Goal: Find specific page/section: Find specific page/section

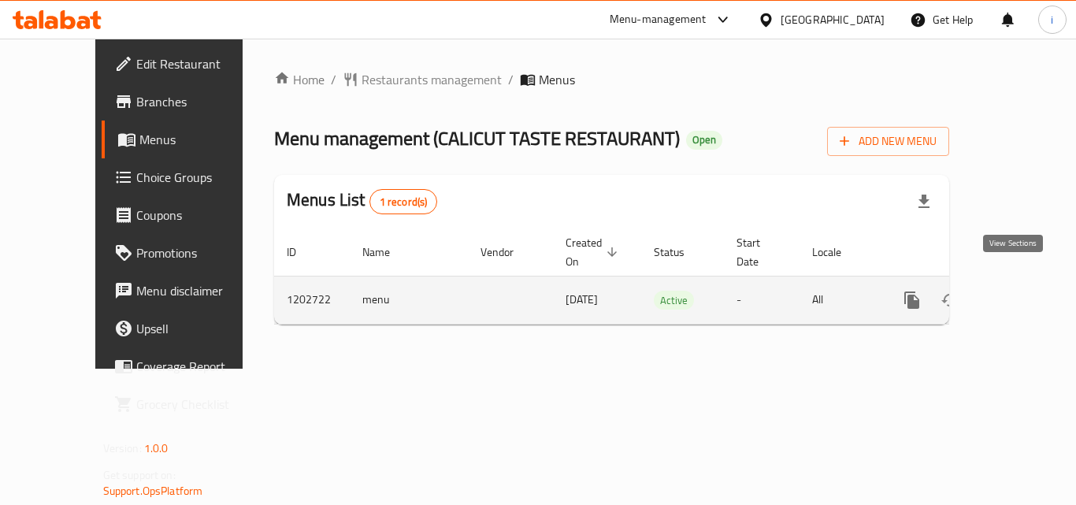
click at [1017, 291] on icon "enhanced table" at bounding box center [1025, 300] width 19 height 19
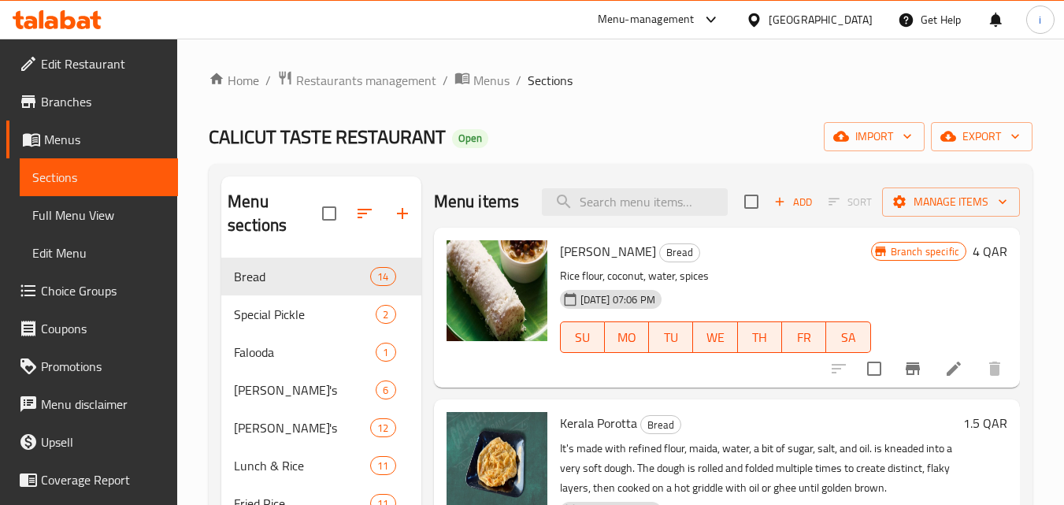
click at [769, 19] on div at bounding box center [757, 19] width 23 height 17
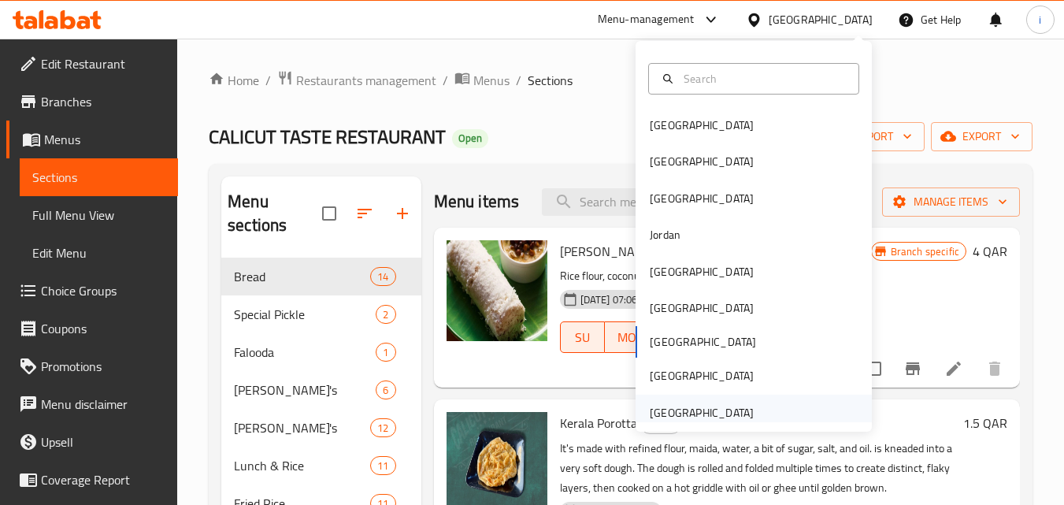
click at [686, 406] on div "[GEOGRAPHIC_DATA]" at bounding box center [702, 412] width 104 height 17
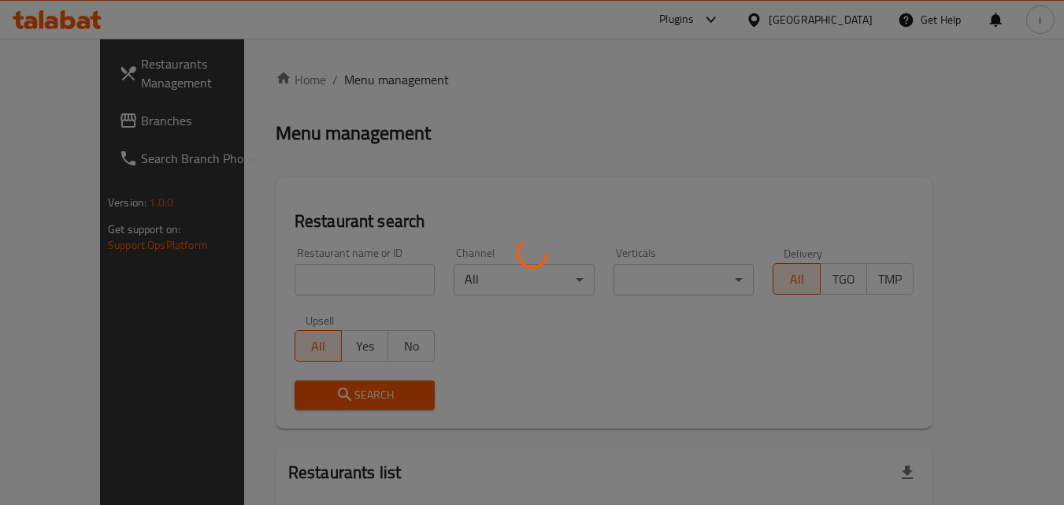
click at [87, 120] on div at bounding box center [532, 252] width 1064 height 505
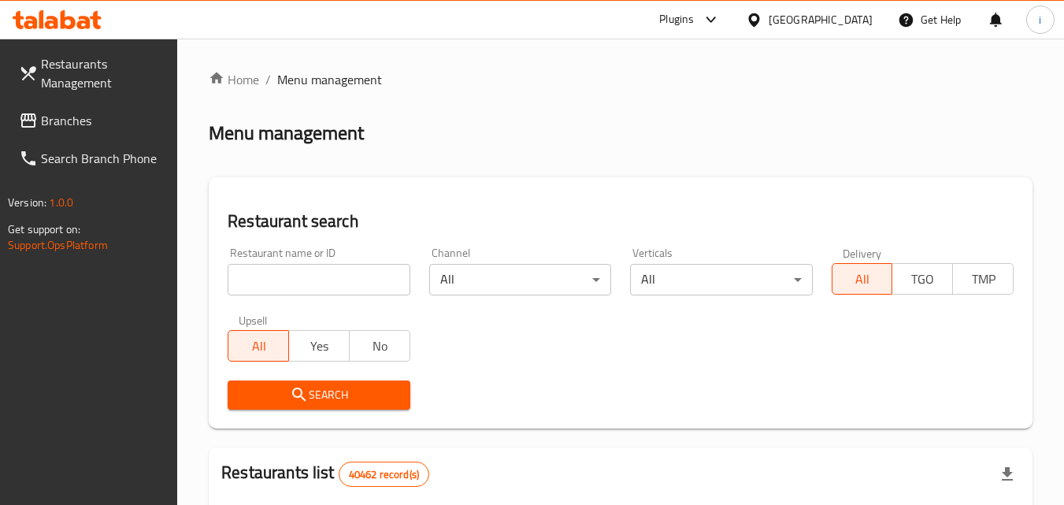
click at [87, 120] on span "Branches" at bounding box center [103, 120] width 124 height 19
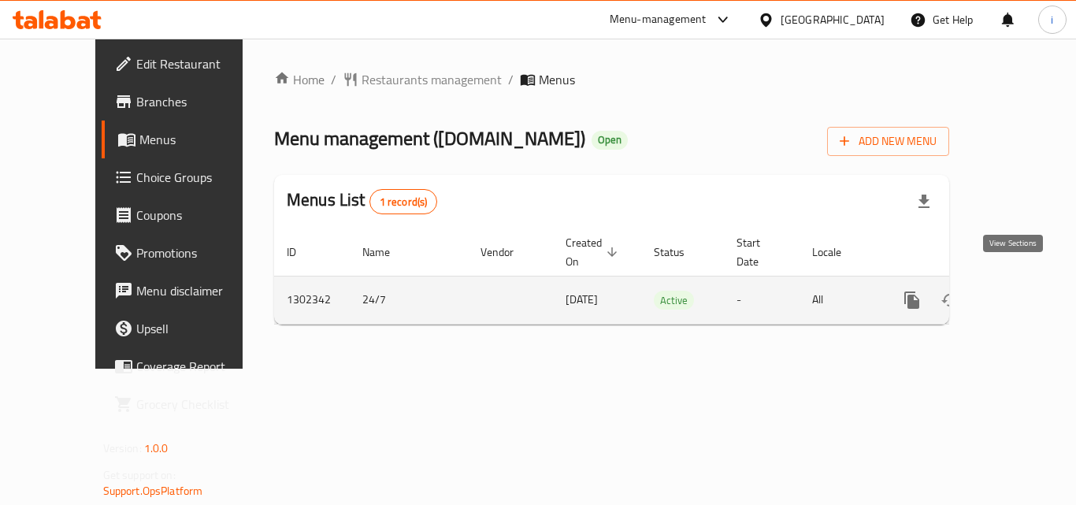
click at [1016, 291] on icon "enhanced table" at bounding box center [1025, 300] width 19 height 19
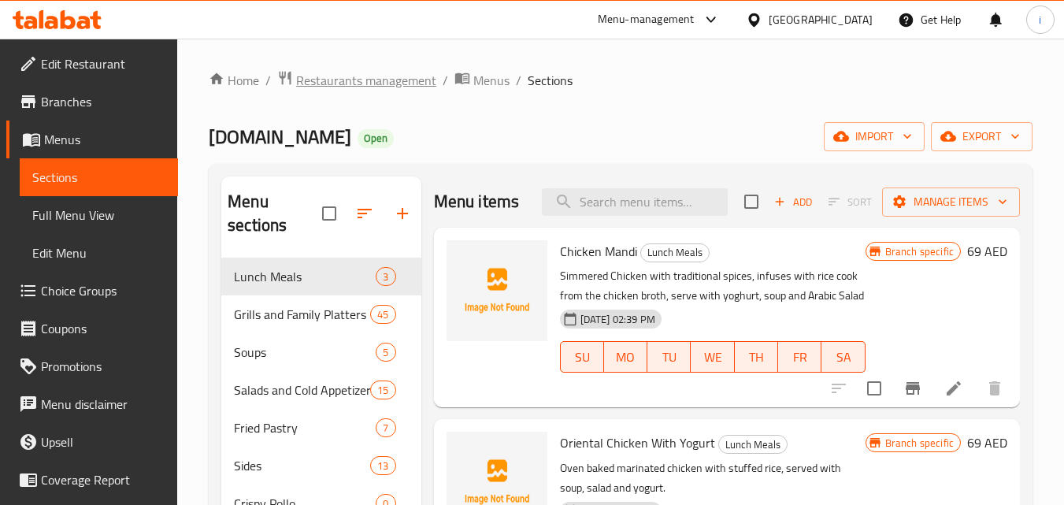
click at [324, 85] on span "Restaurants management" at bounding box center [366, 80] width 140 height 19
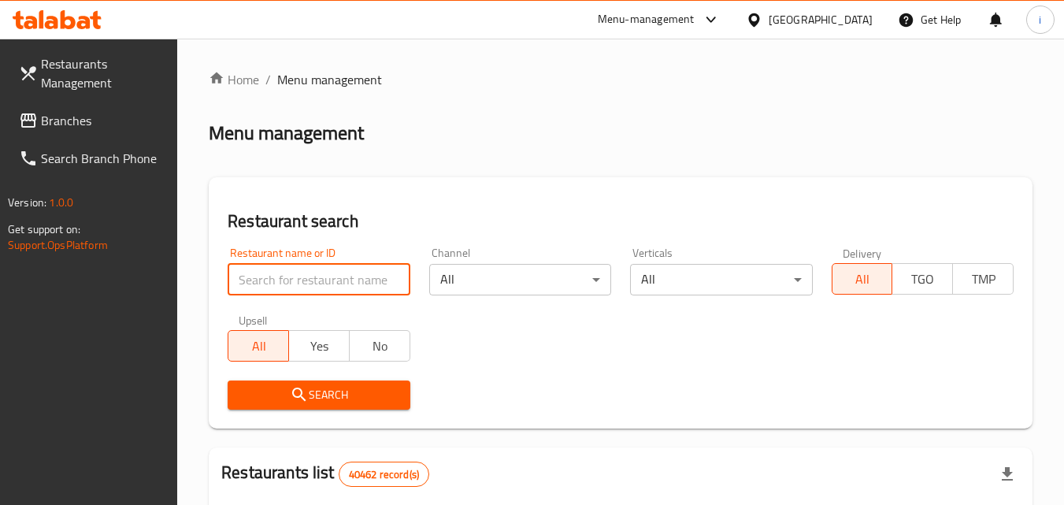
click at [303, 277] on input "search" at bounding box center [319, 279] width 182 height 31
paste input "702400"
type input "702400"
click button "Search" at bounding box center [319, 394] width 182 height 29
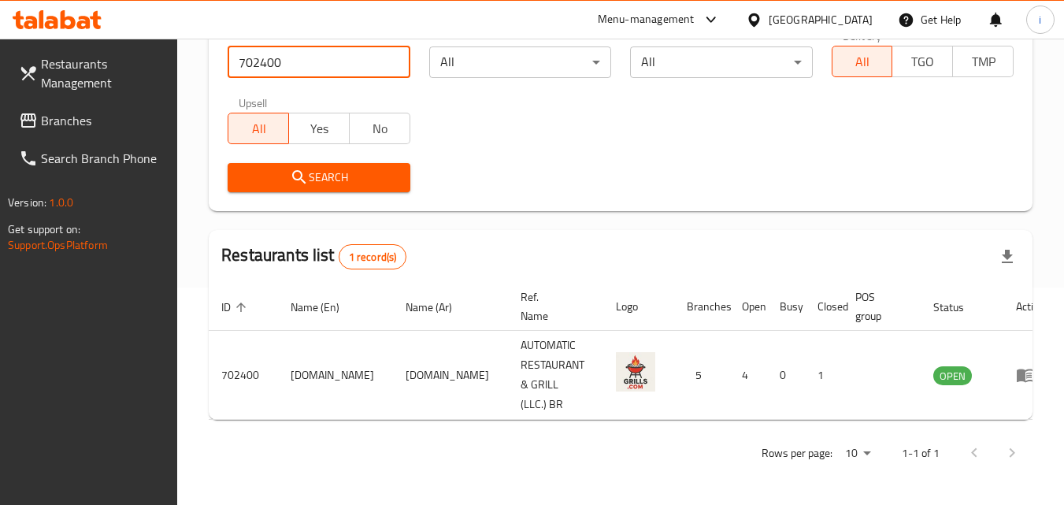
scroll to position [198, 0]
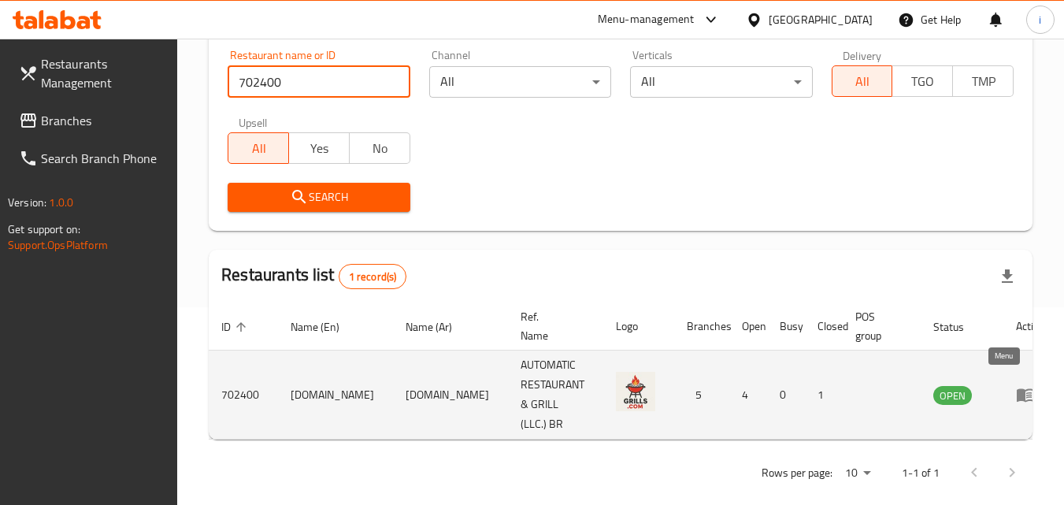
click at [1026, 392] on icon "enhanced table" at bounding box center [1029, 395] width 6 height 6
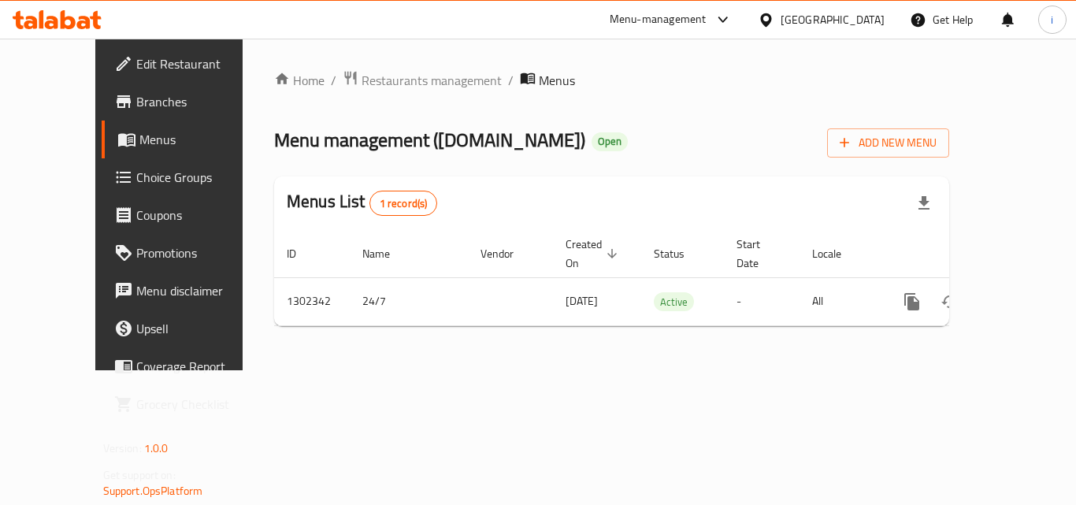
click at [661, 17] on div "Menu-management" at bounding box center [658, 19] width 97 height 19
click at [576, 134] on div "Restaurant-Management" at bounding box center [574, 136] width 124 height 17
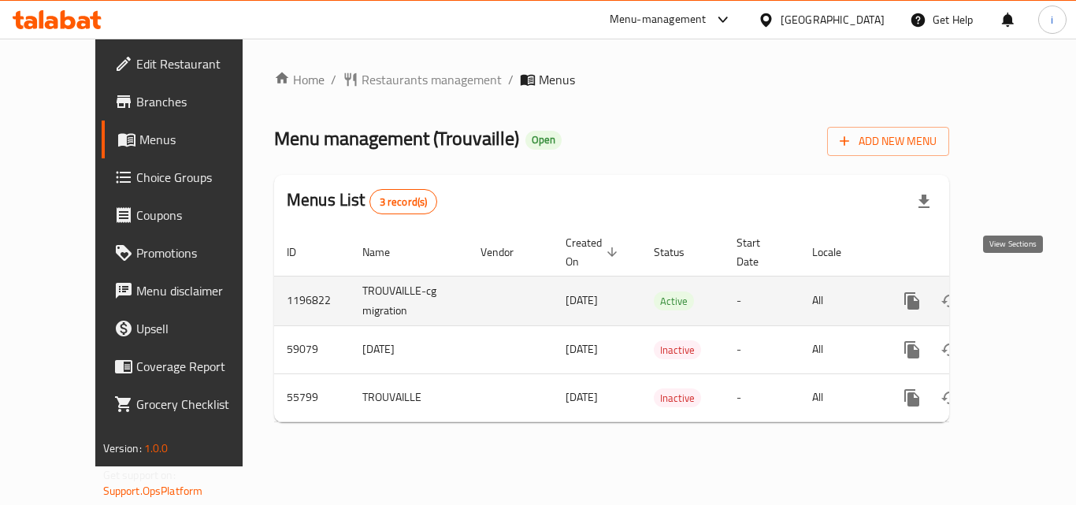
click at [1016, 291] on icon "enhanced table" at bounding box center [1025, 300] width 19 height 19
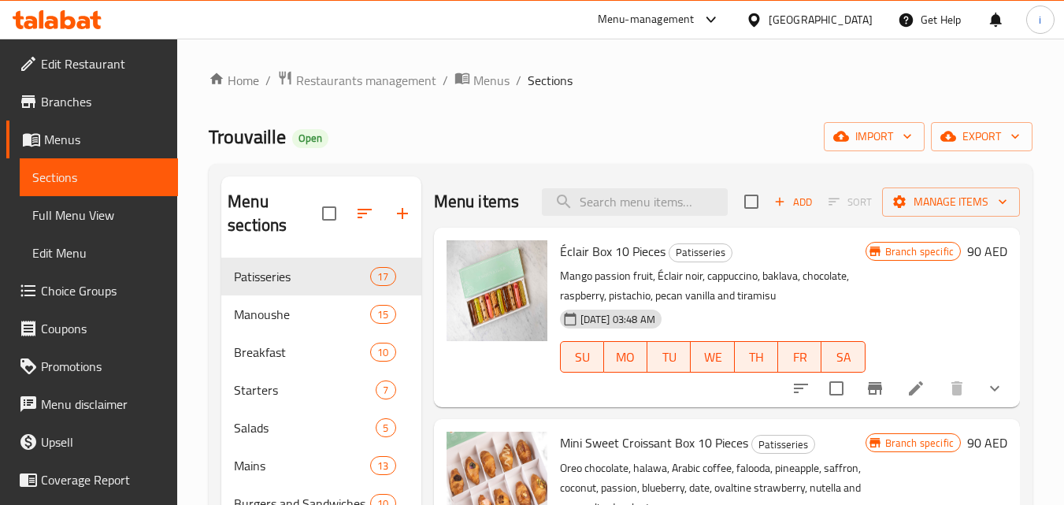
click at [777, 29] on div "[GEOGRAPHIC_DATA]" at bounding box center [809, 20] width 152 height 38
click at [786, 25] on div "[GEOGRAPHIC_DATA]" at bounding box center [821, 19] width 104 height 17
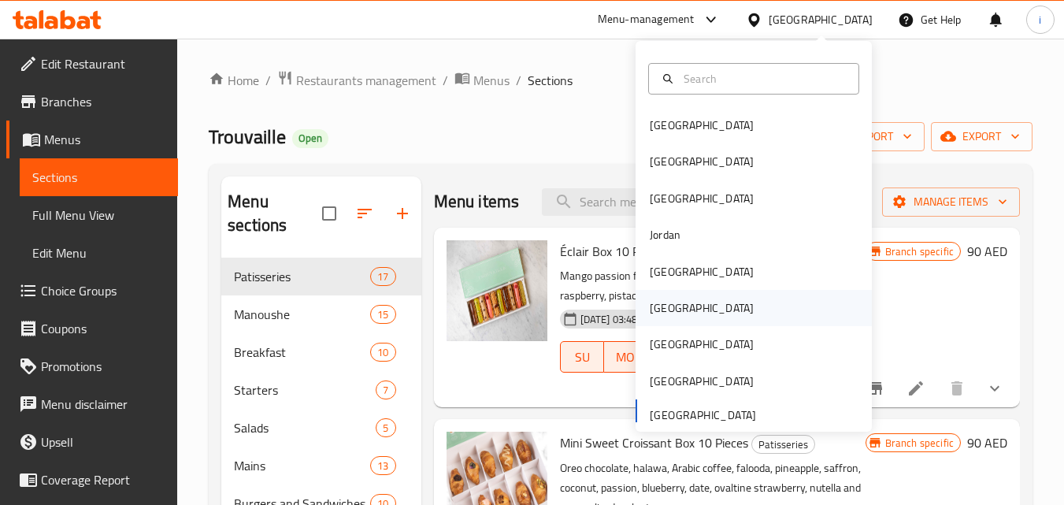
click at [687, 304] on div "Oman" at bounding box center [753, 308] width 236 height 36
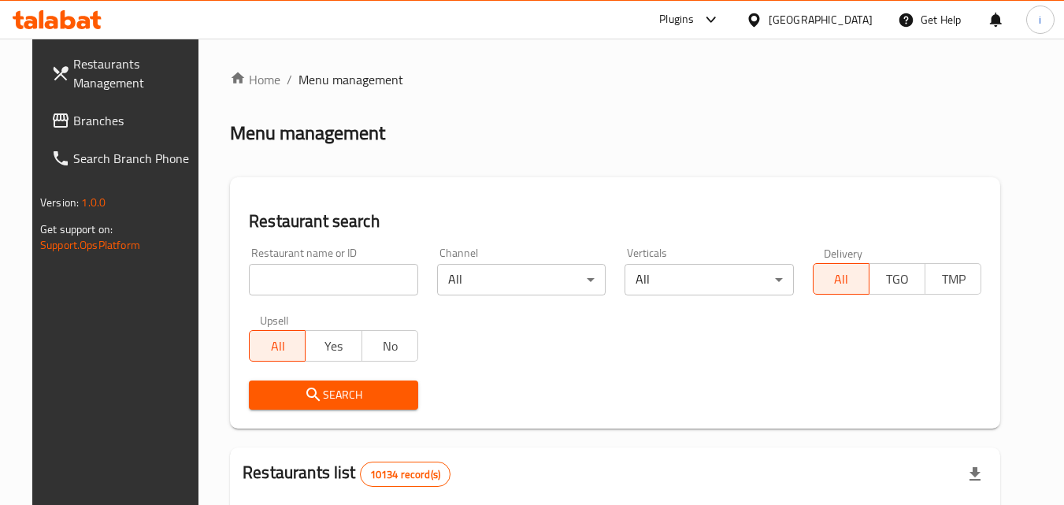
click at [72, 118] on div at bounding box center [532, 252] width 1064 height 505
click at [73, 118] on span "Branches" at bounding box center [135, 120] width 124 height 19
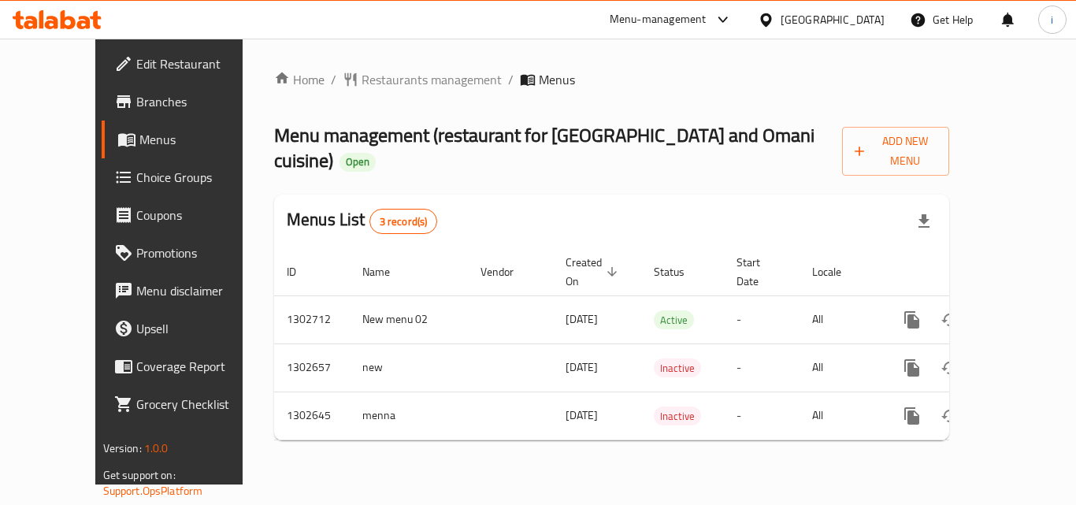
click at [774, 13] on icon at bounding box center [766, 20] width 17 height 17
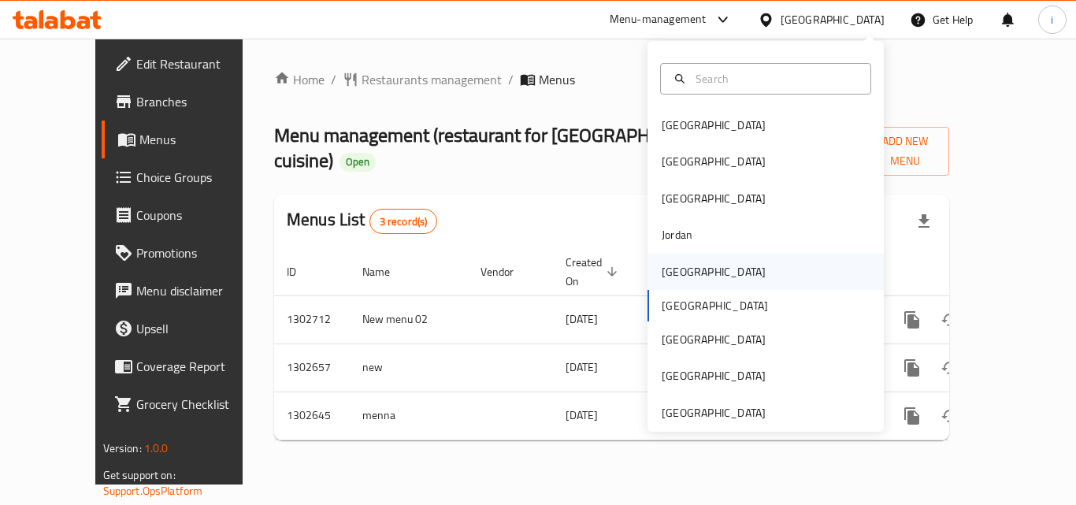
click at [680, 274] on div "Kuwait" at bounding box center [713, 271] width 104 height 17
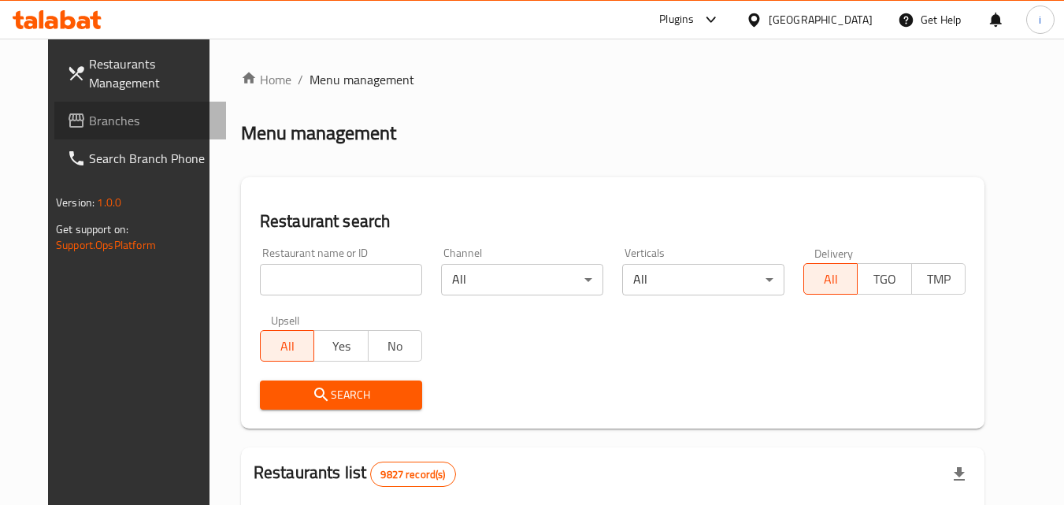
click at [89, 121] on span "Branches" at bounding box center [151, 120] width 124 height 19
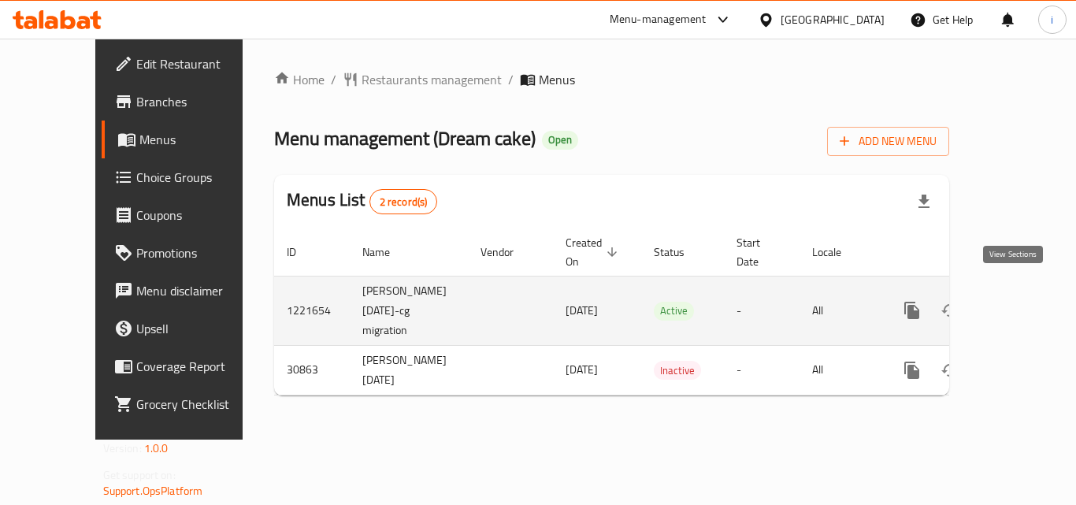
click at [1016, 301] on icon "enhanced table" at bounding box center [1025, 310] width 19 height 19
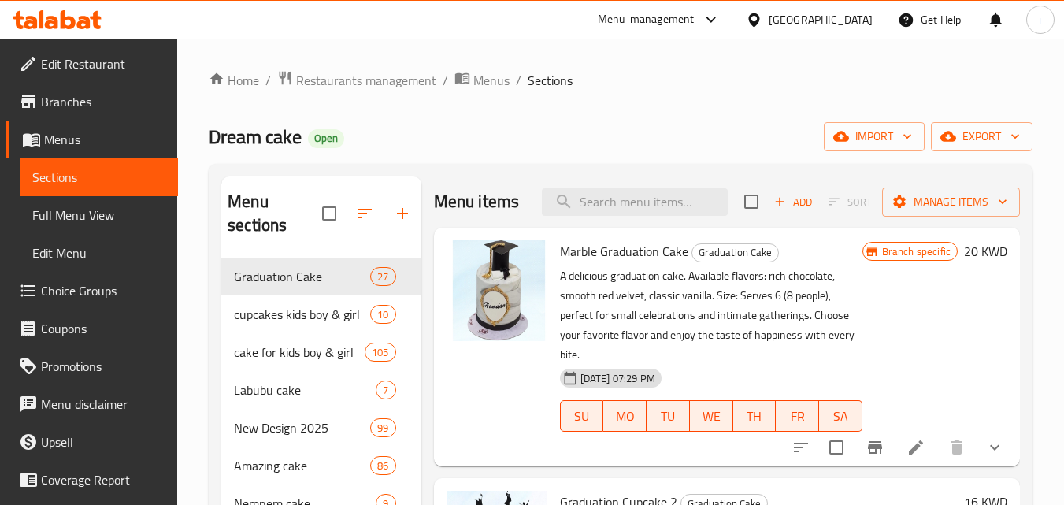
click at [91, 289] on span "Choice Groups" at bounding box center [103, 290] width 124 height 19
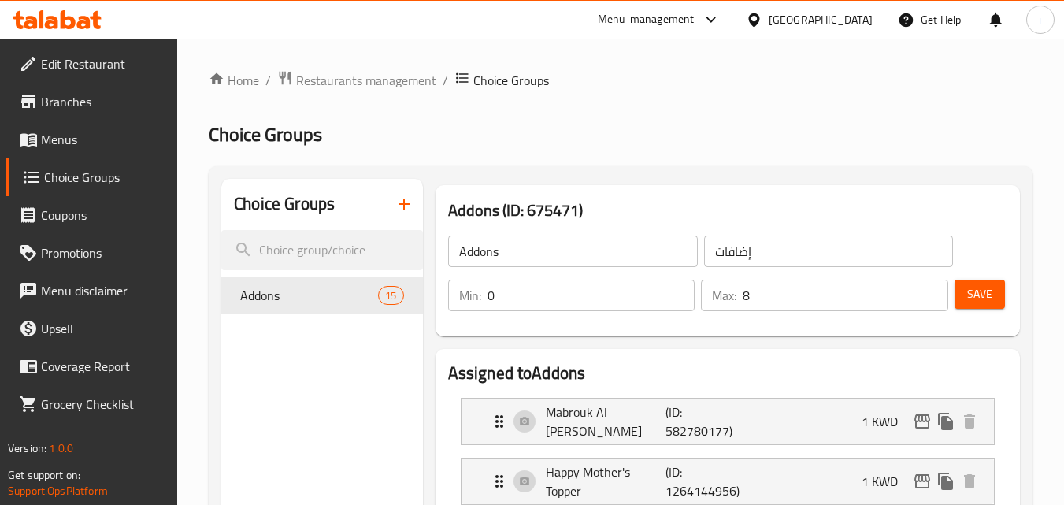
click at [847, 13] on div "Kuwait" at bounding box center [821, 19] width 104 height 17
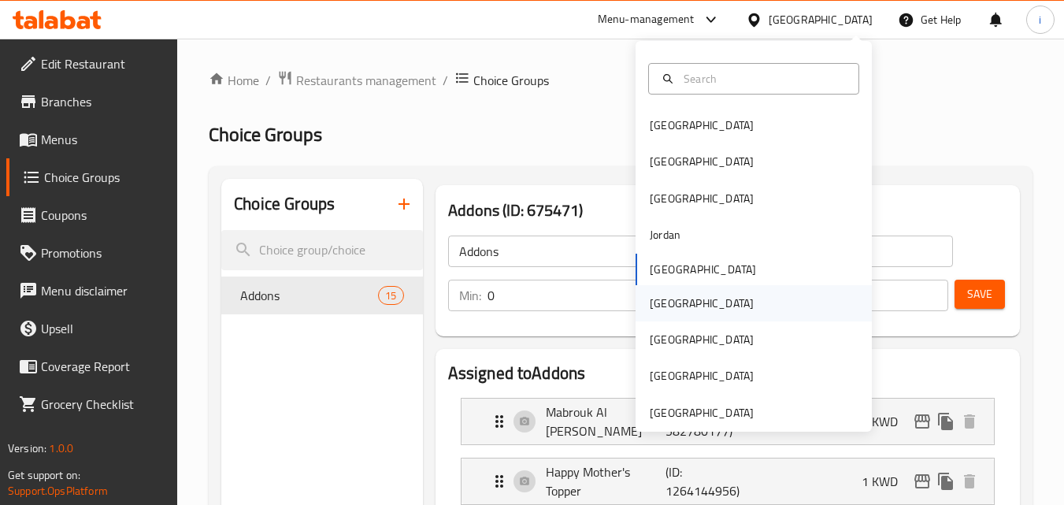
click at [665, 307] on div "Oman" at bounding box center [702, 303] width 104 height 17
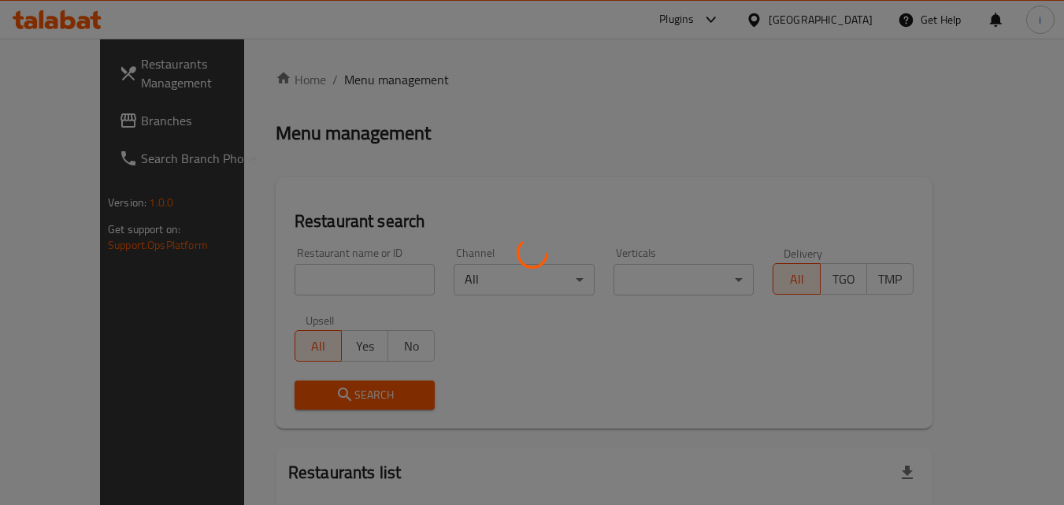
click at [66, 120] on div at bounding box center [532, 252] width 1064 height 505
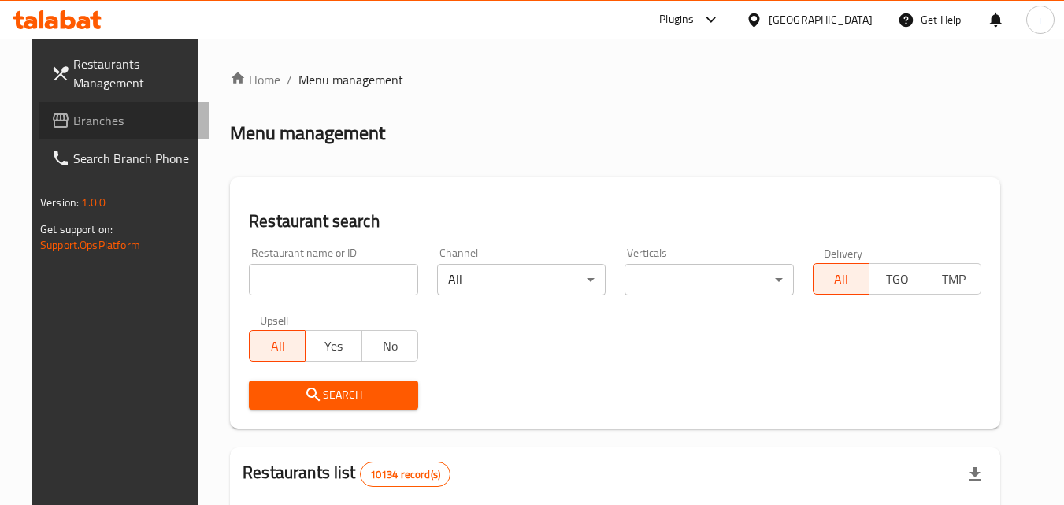
click at [73, 120] on span "Branches" at bounding box center [135, 120] width 124 height 19
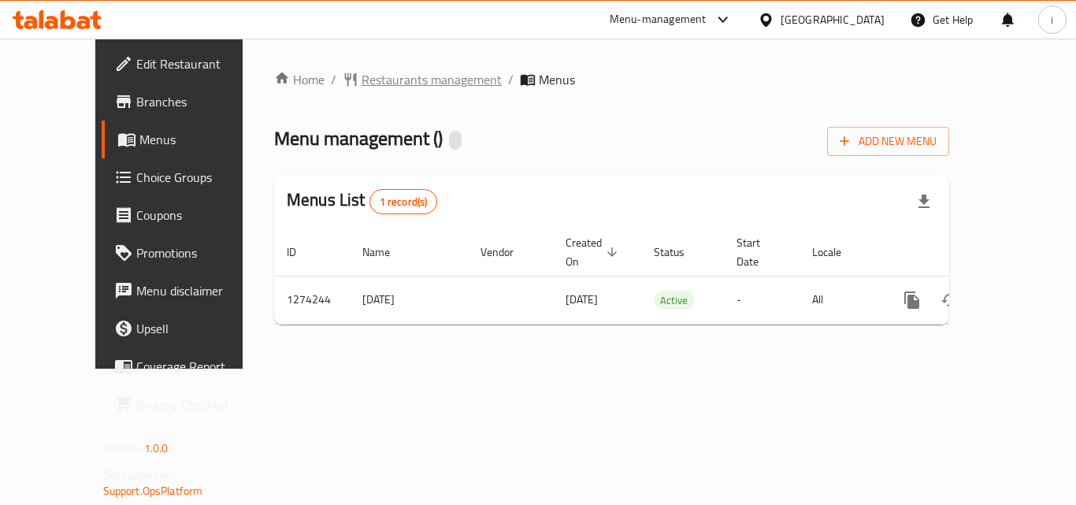
click at [361, 80] on span "Restaurants management" at bounding box center [431, 79] width 140 height 19
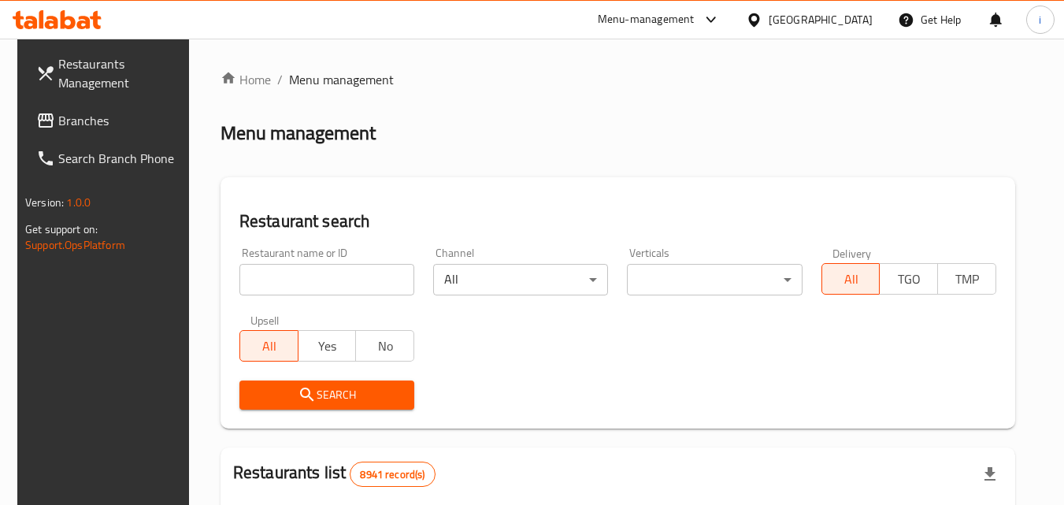
click at [352, 280] on input "search" at bounding box center [326, 279] width 175 height 31
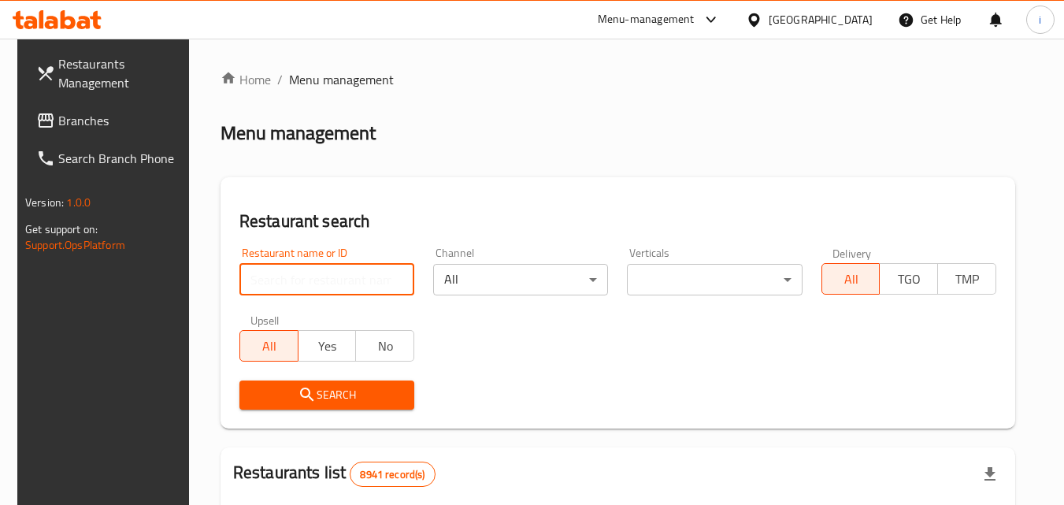
paste input "691128"
type input "691128"
click button "Search" at bounding box center [326, 394] width 175 height 29
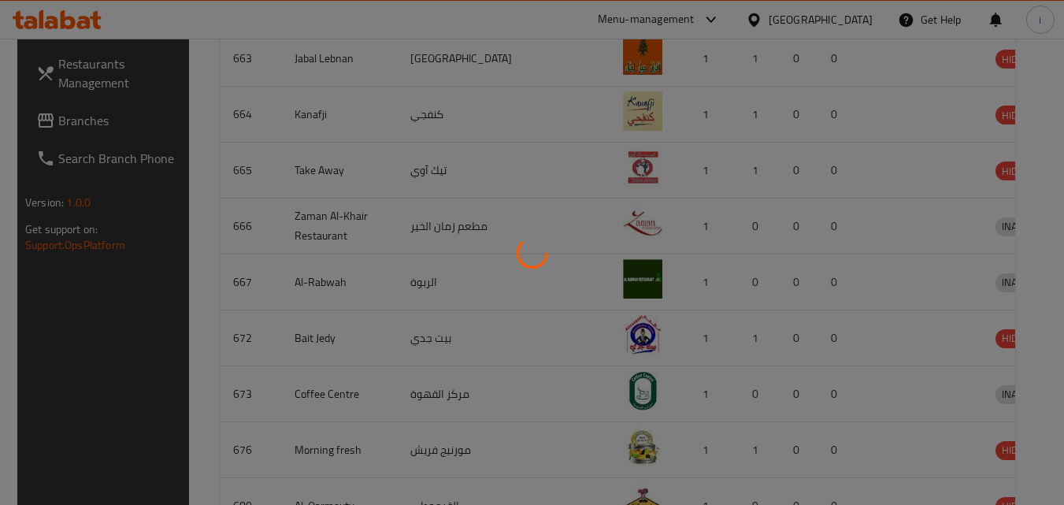
scroll to position [180, 0]
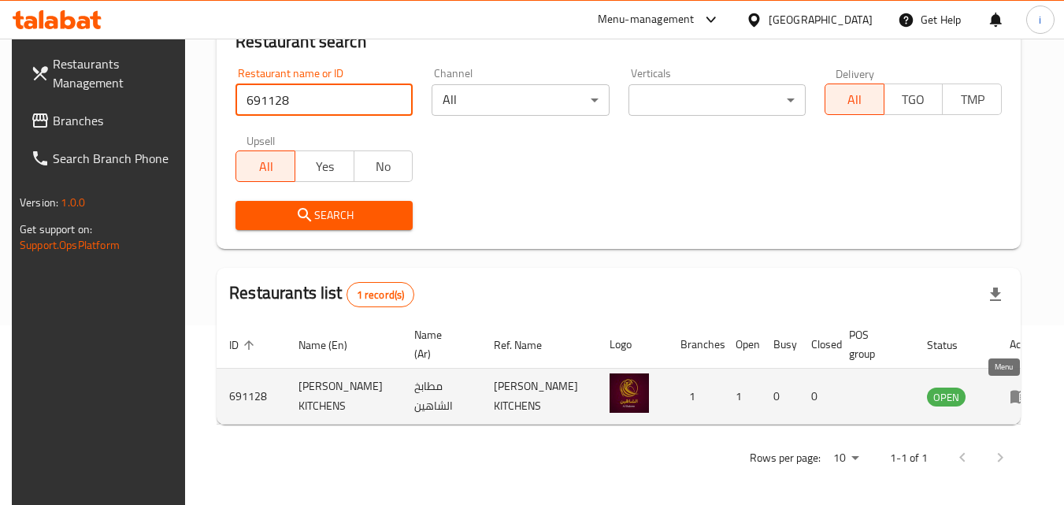
click at [1010, 396] on icon "enhanced table" at bounding box center [1019, 396] width 19 height 19
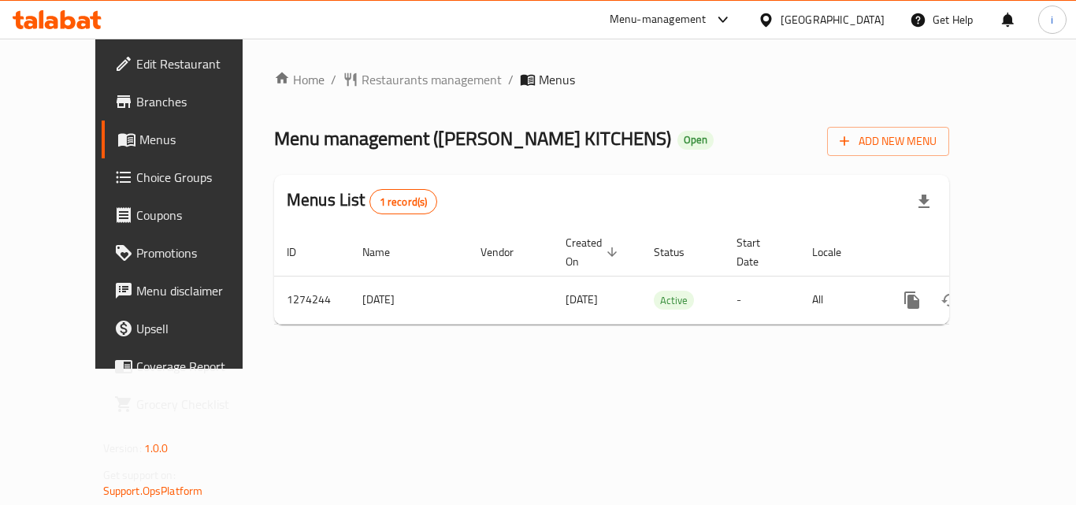
click at [780, 16] on div at bounding box center [769, 19] width 23 height 17
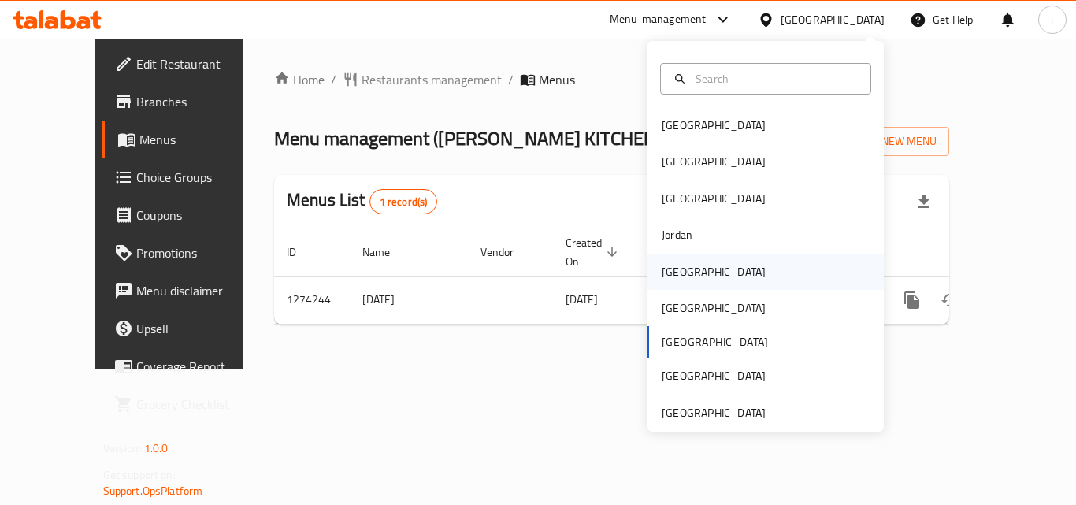
click at [680, 270] on div "[GEOGRAPHIC_DATA]" at bounding box center [713, 271] width 104 height 17
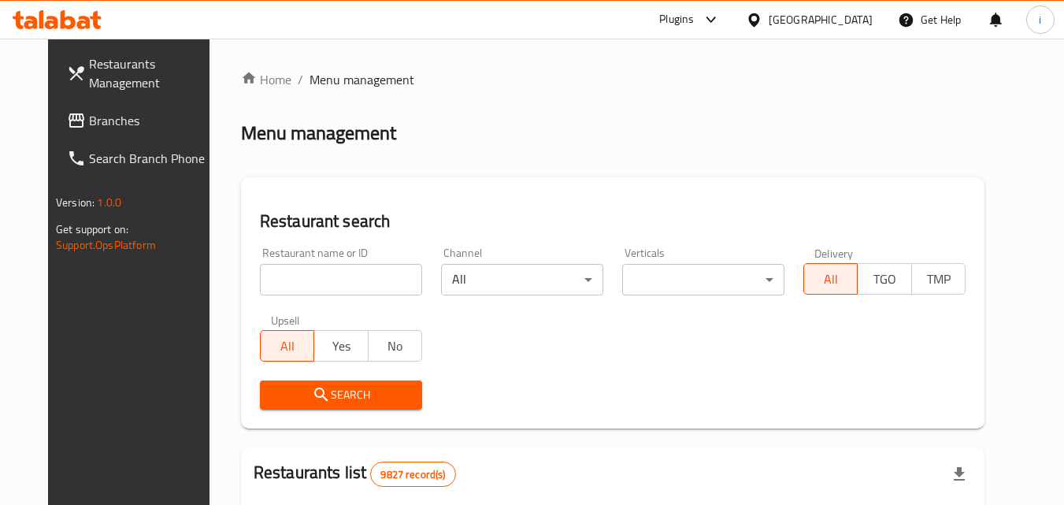
click at [95, 124] on span "Branches" at bounding box center [151, 120] width 124 height 19
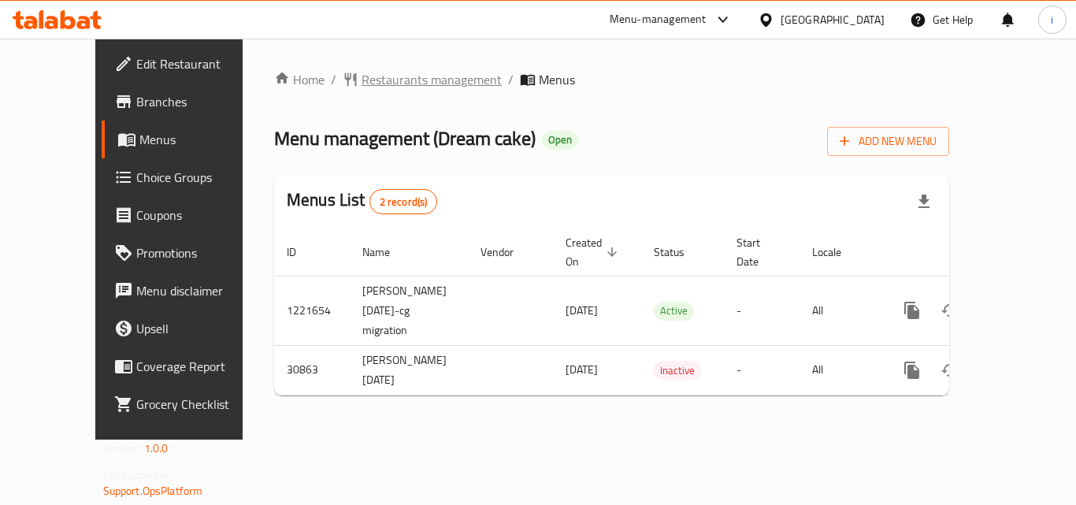
click at [361, 88] on span "Restaurants management" at bounding box center [431, 79] width 140 height 19
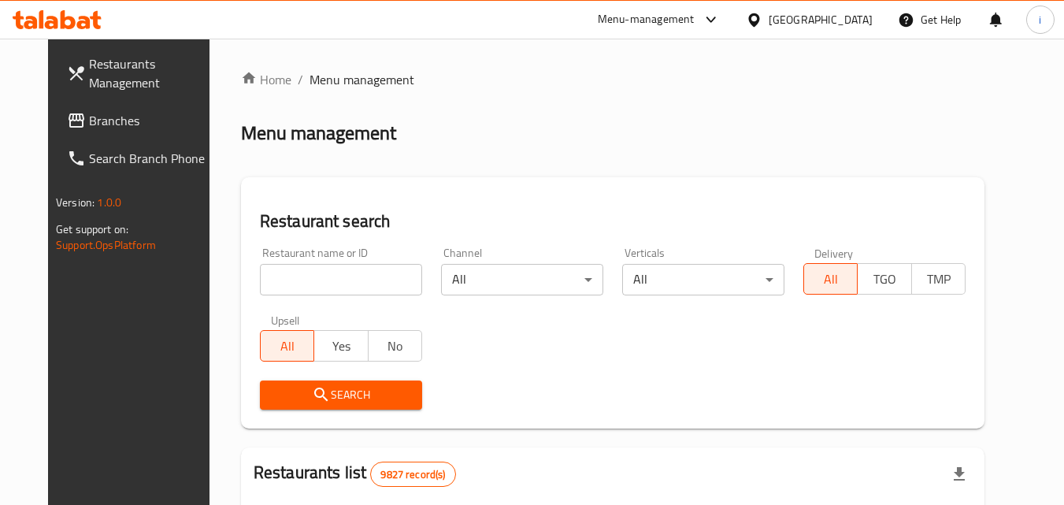
click at [365, 280] on input "search" at bounding box center [341, 279] width 162 height 31
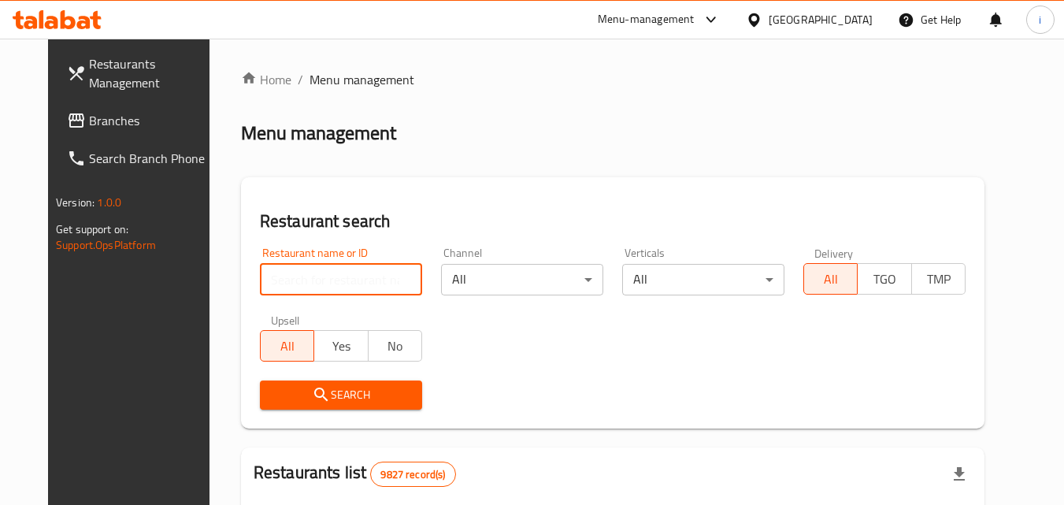
paste input "15835"
type input "15835"
click button "Search" at bounding box center [341, 394] width 162 height 29
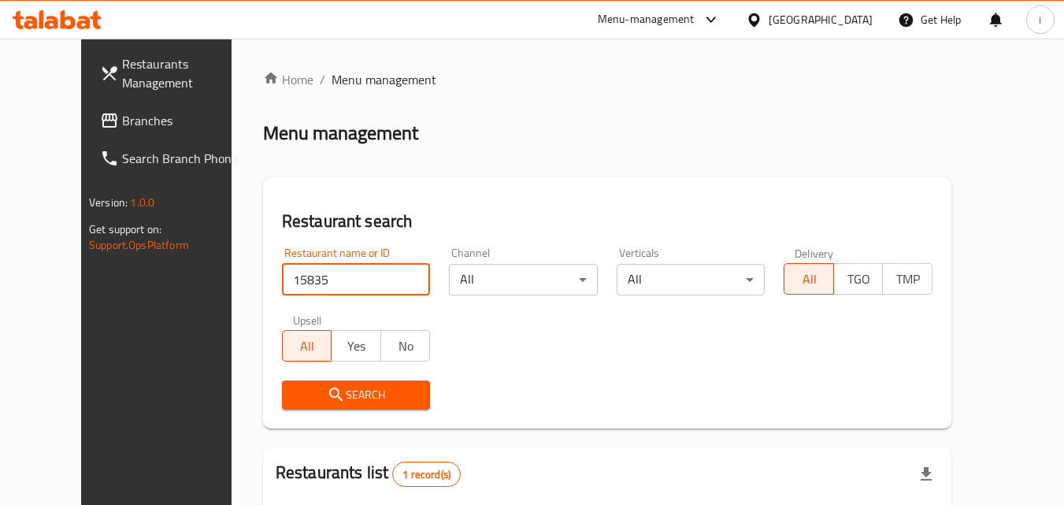
click at [850, 21] on div "[GEOGRAPHIC_DATA]" at bounding box center [821, 19] width 104 height 17
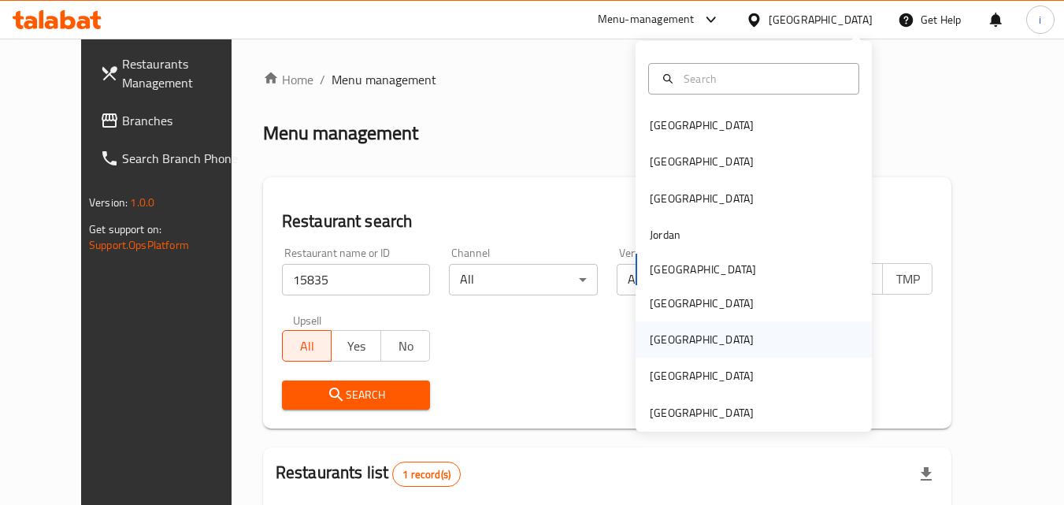
click at [661, 341] on div "[GEOGRAPHIC_DATA]" at bounding box center [702, 339] width 104 height 17
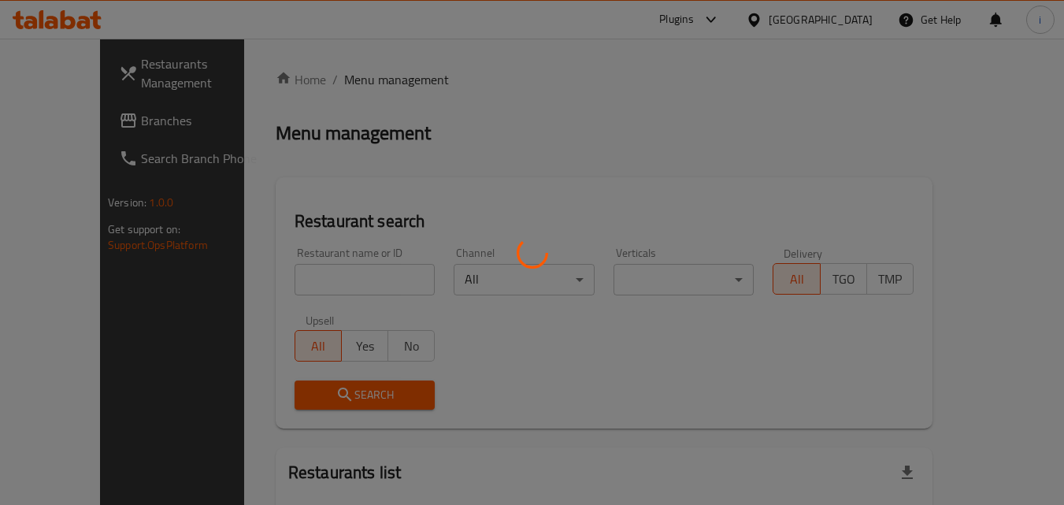
click at [76, 119] on div at bounding box center [532, 252] width 1064 height 505
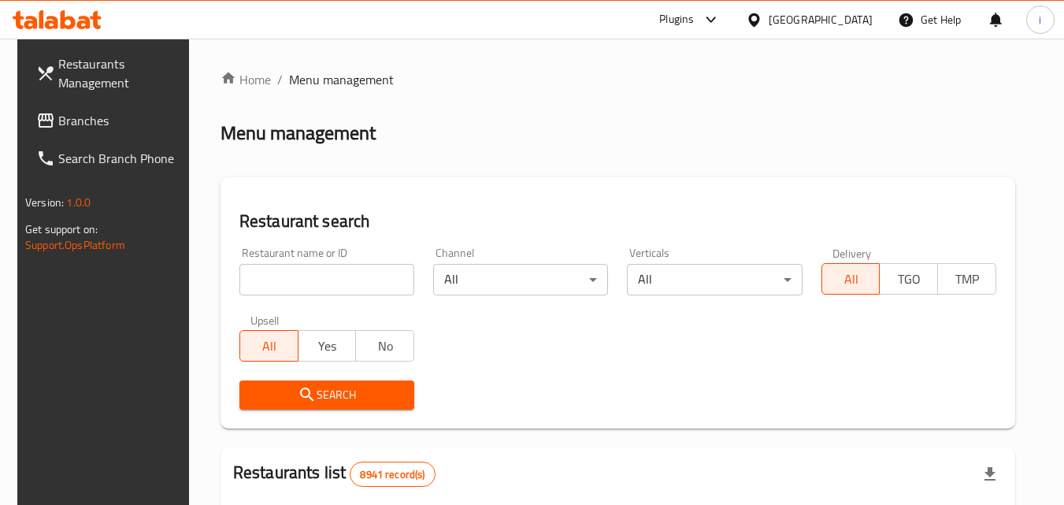
click at [75, 118] on span "Branches" at bounding box center [120, 120] width 124 height 19
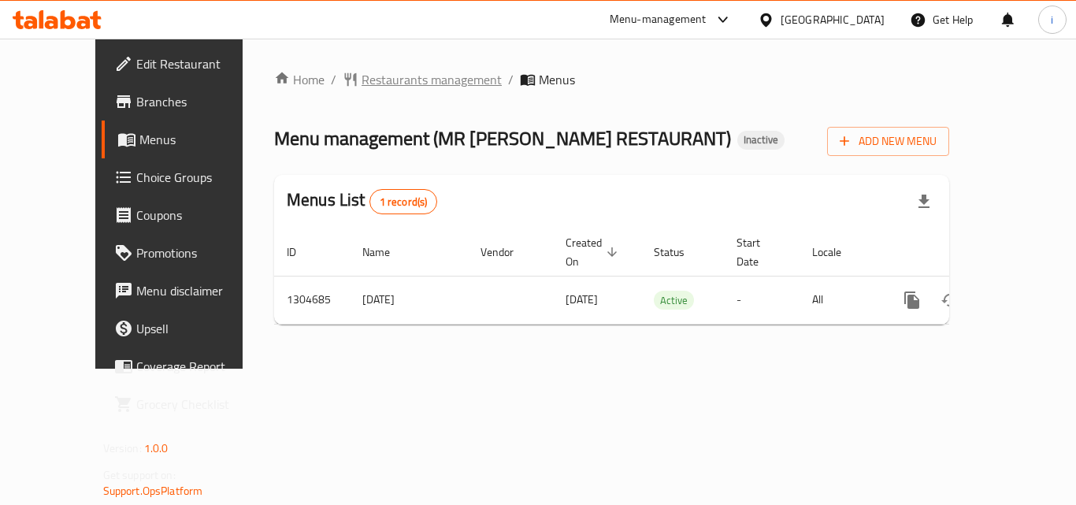
click at [392, 74] on span "Restaurants management" at bounding box center [431, 79] width 140 height 19
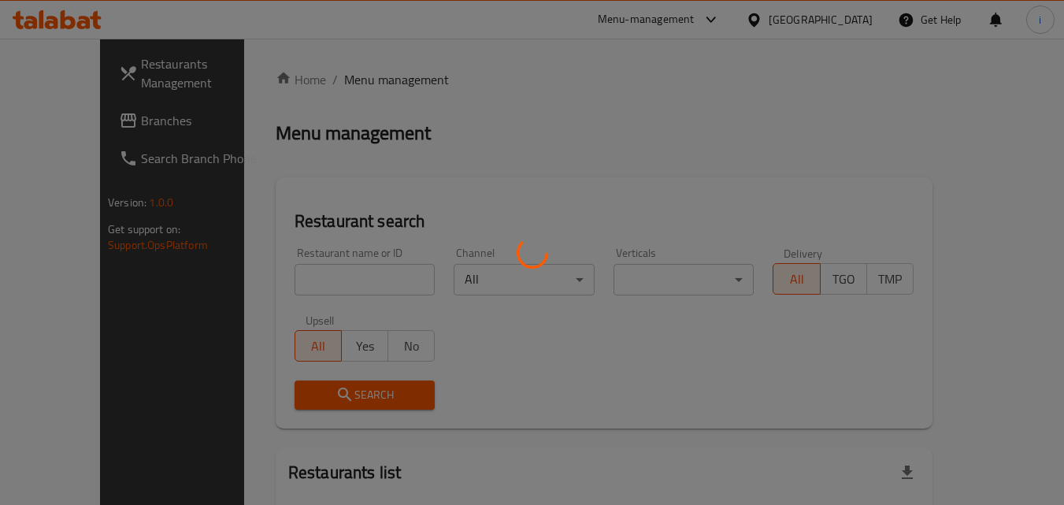
click at [331, 280] on div at bounding box center [532, 252] width 1064 height 505
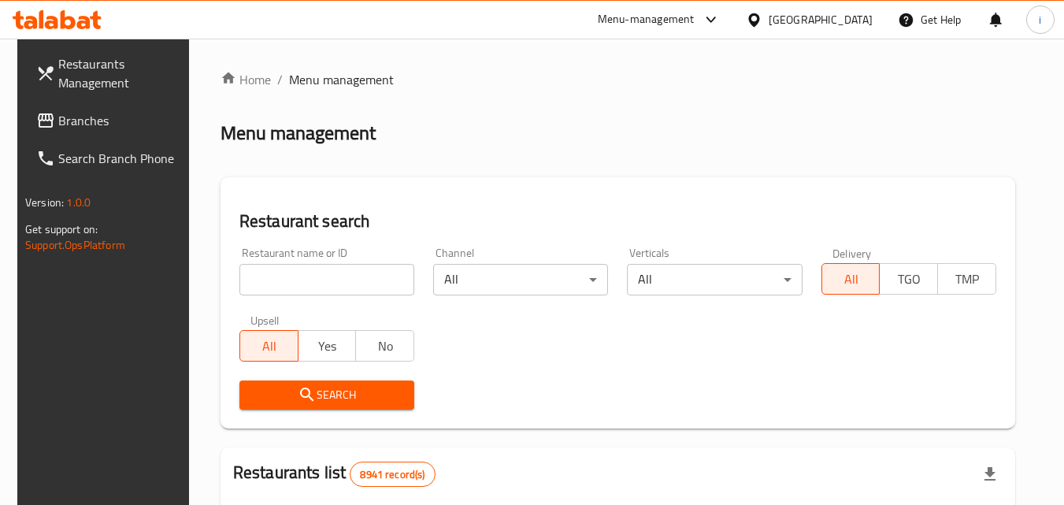
click at [331, 280] on input "search" at bounding box center [326, 279] width 175 height 31
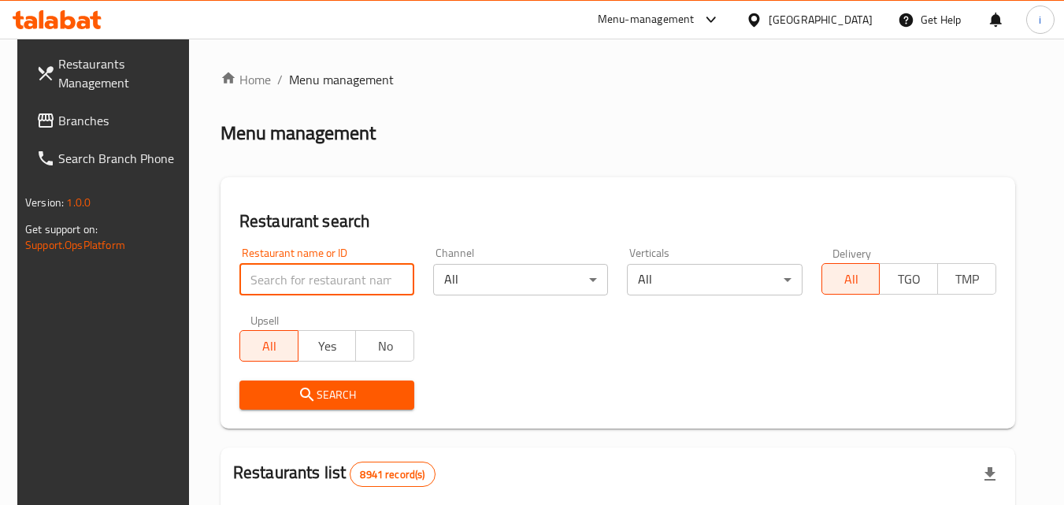
paste input "703347"
type input "703347"
click button "Search" at bounding box center [326, 394] width 175 height 29
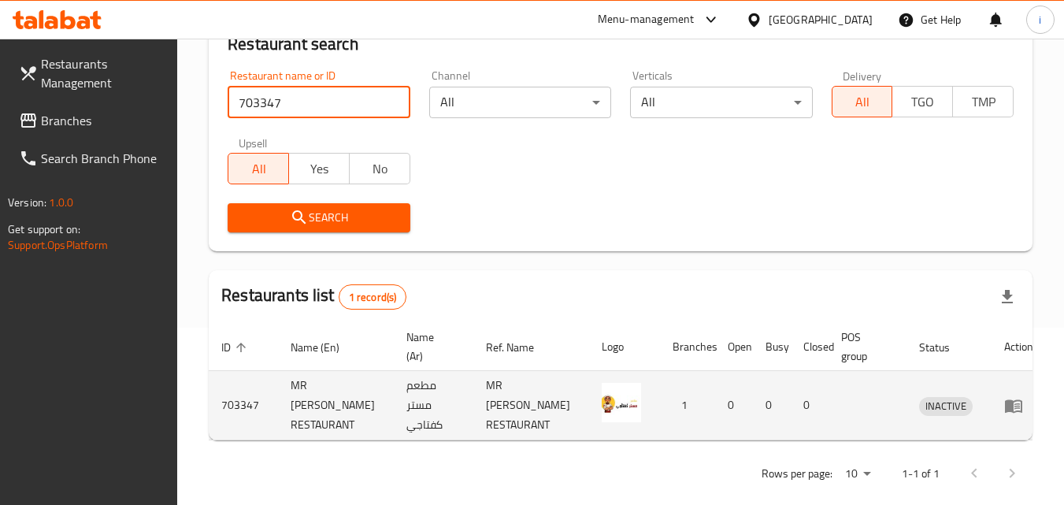
scroll to position [198, 0]
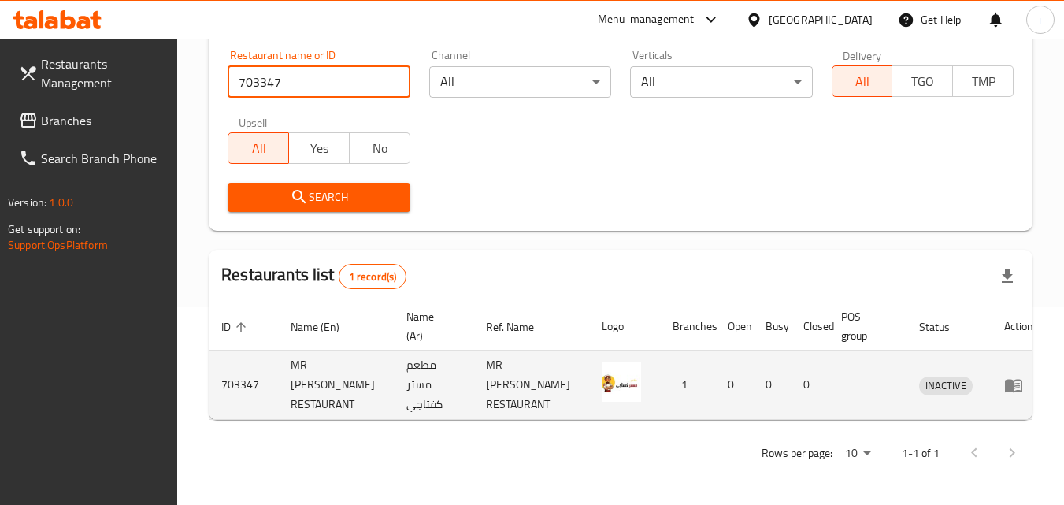
click at [1004, 389] on icon "enhanced table" at bounding box center [1013, 385] width 19 height 19
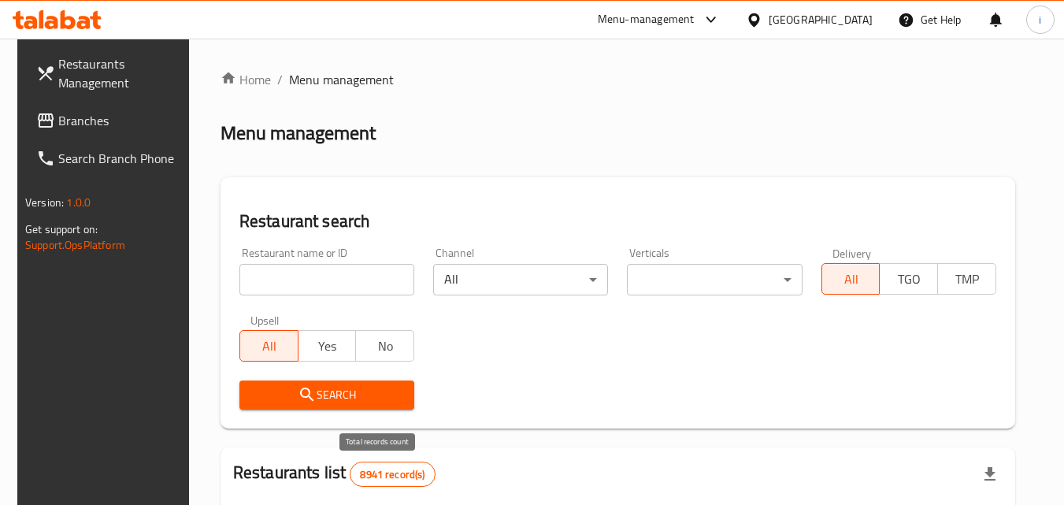
scroll to position [198, 0]
